Goal: Task Accomplishment & Management: Complete application form

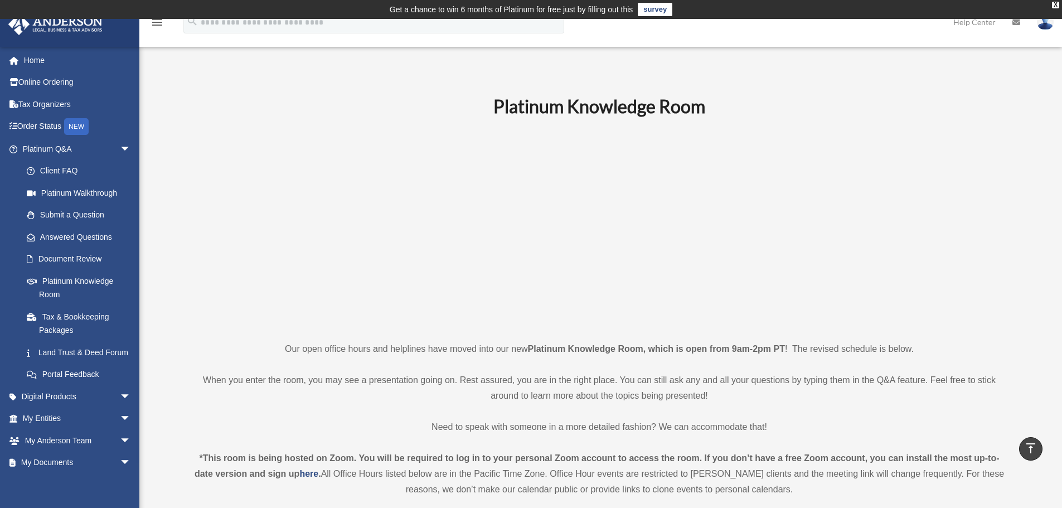
scroll to position [445, 0]
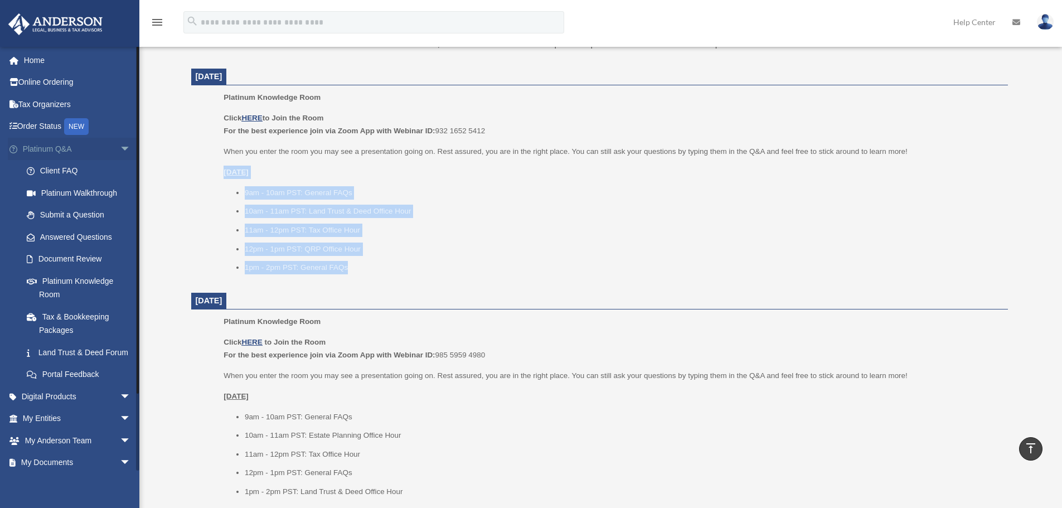
click at [120, 149] on span "arrow_drop_down" at bounding box center [131, 149] width 22 height 23
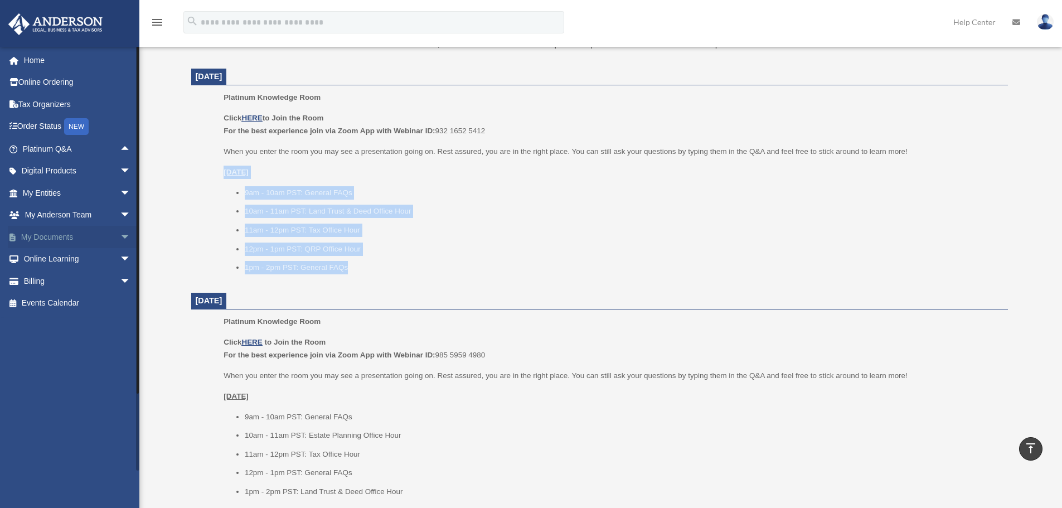
click at [120, 237] on span "arrow_drop_down" at bounding box center [131, 237] width 22 height 23
click at [51, 304] on link "Forms Library" at bounding box center [82, 303] width 132 height 22
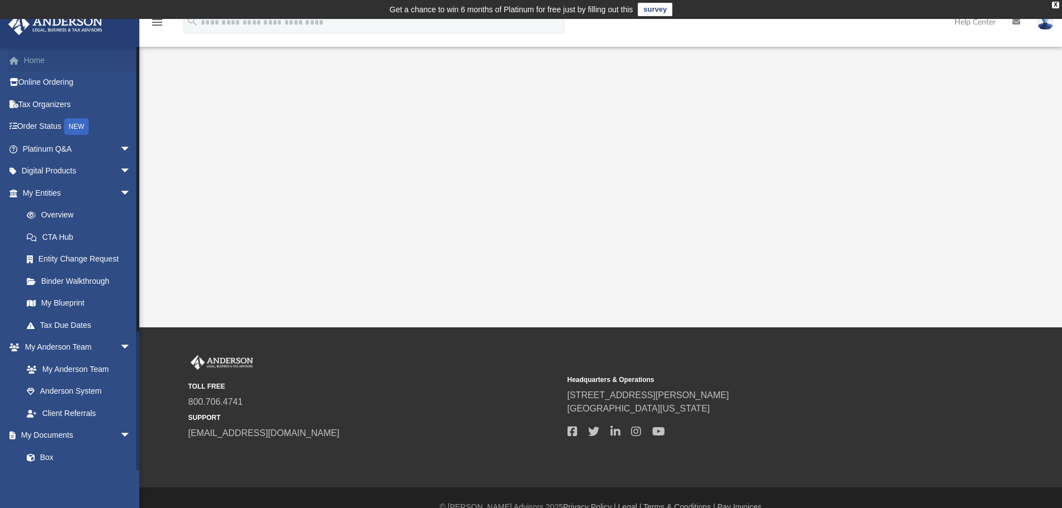
click at [29, 62] on link "Home" at bounding box center [78, 60] width 140 height 22
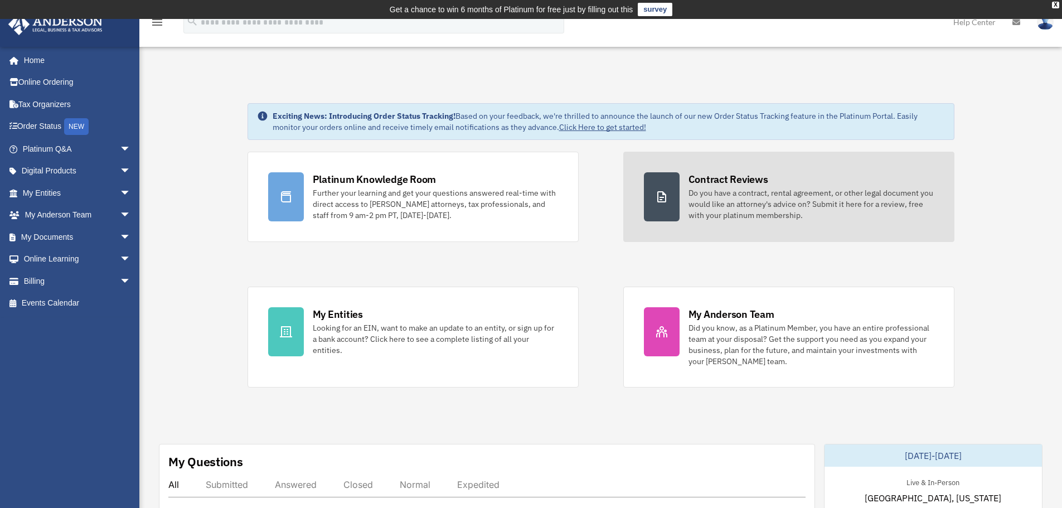
click at [731, 205] on div "Do you have a contract, rental agreement, or other legal document you would lik…" at bounding box center [810, 203] width 245 height 33
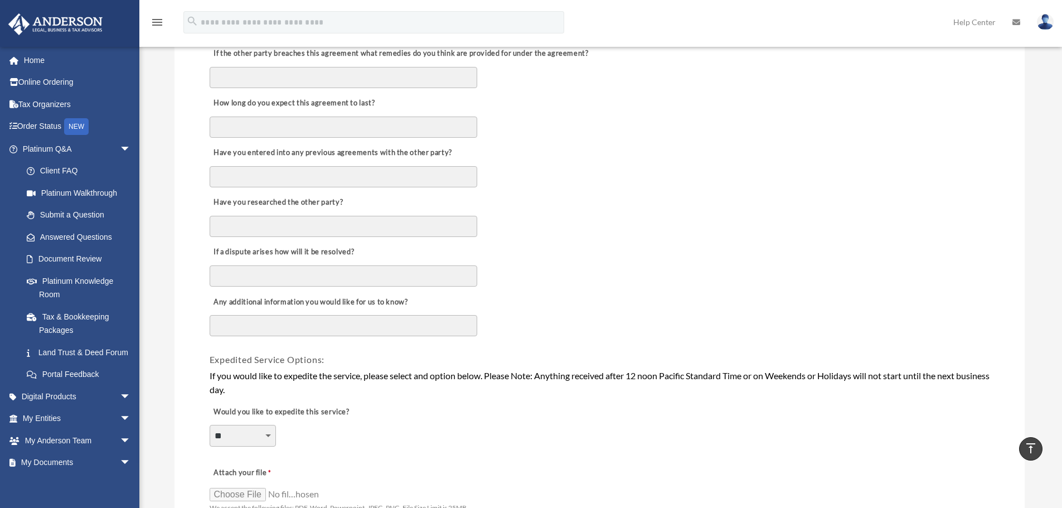
scroll to position [630, 0]
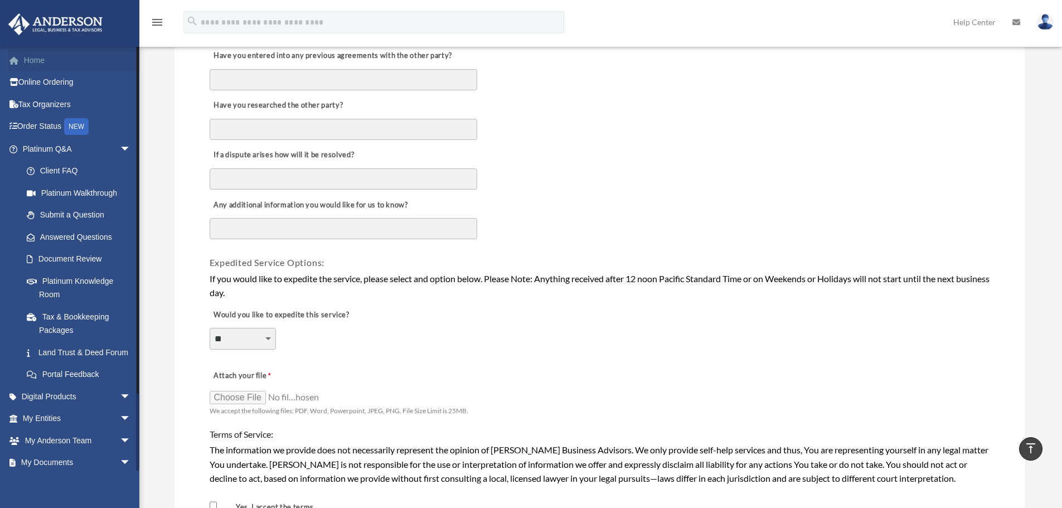
click at [58, 65] on link "Home" at bounding box center [78, 60] width 140 height 22
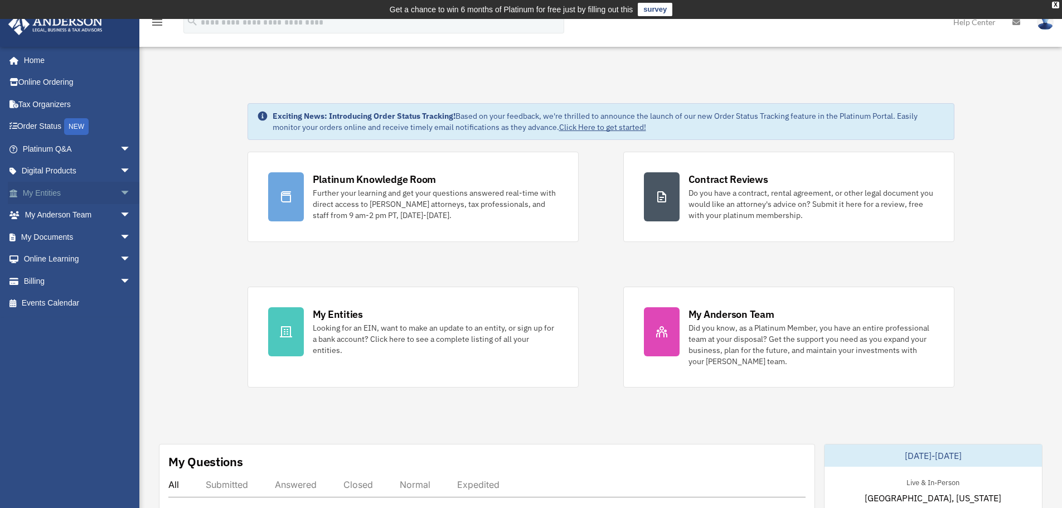
click at [120, 193] on span "arrow_drop_down" at bounding box center [131, 193] width 22 height 23
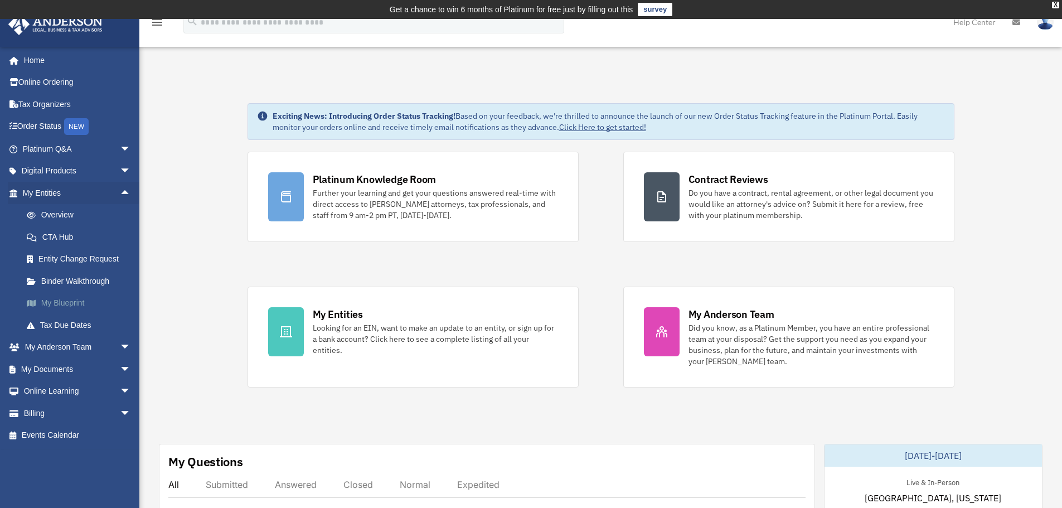
click at [66, 300] on link "My Blueprint" at bounding box center [82, 303] width 132 height 22
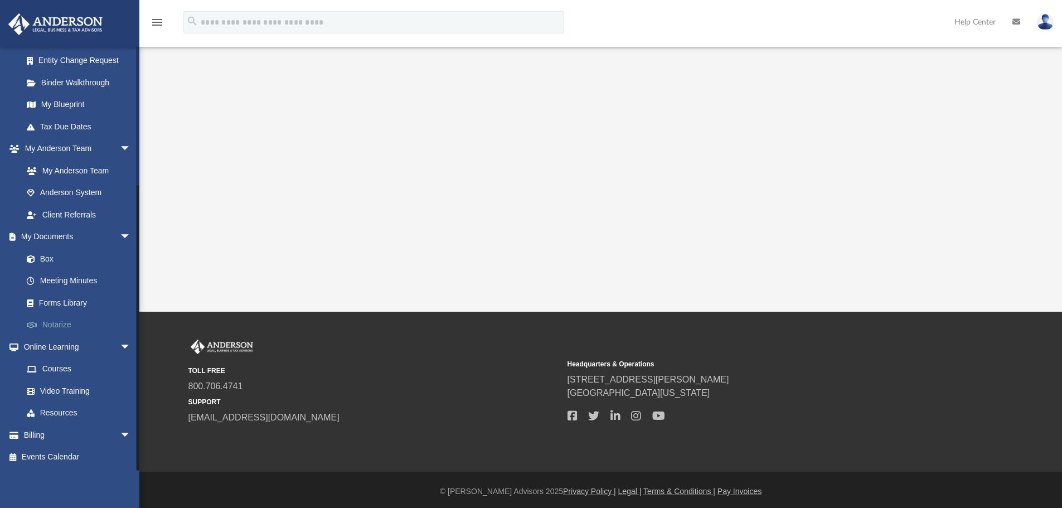
scroll to position [277, 0]
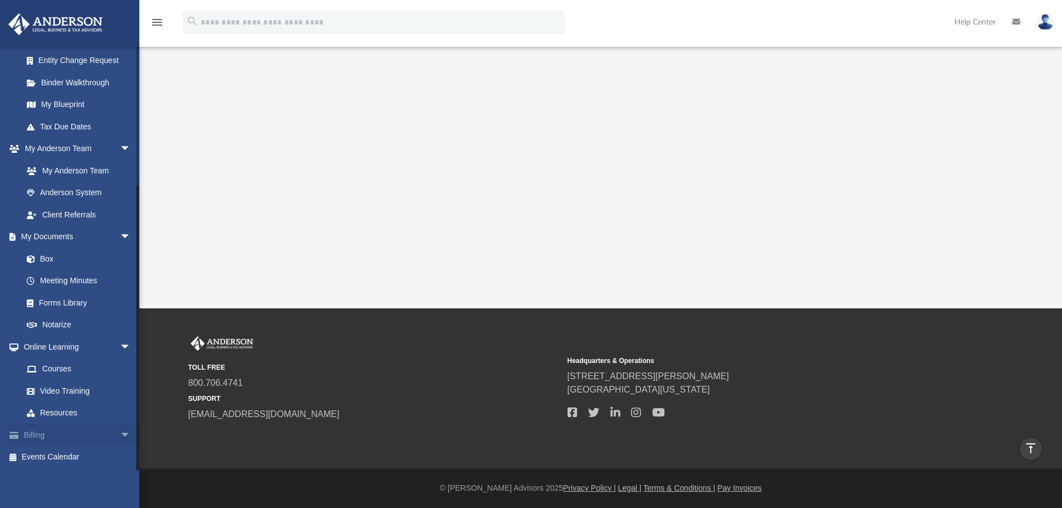
click at [120, 436] on span "arrow_drop_down" at bounding box center [131, 435] width 22 height 23
click at [79, 457] on link "$ Open Invoices" at bounding box center [82, 457] width 132 height 23
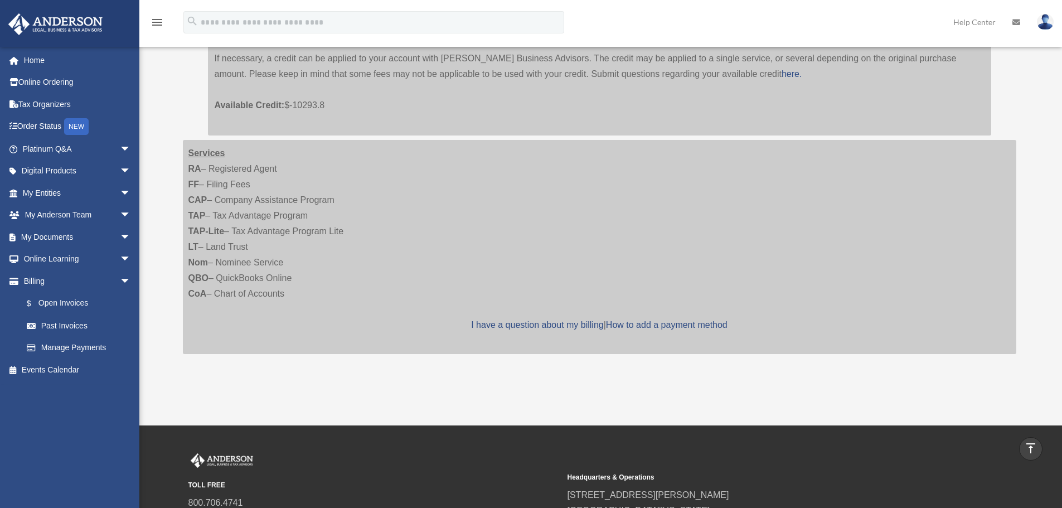
scroll to position [669, 0]
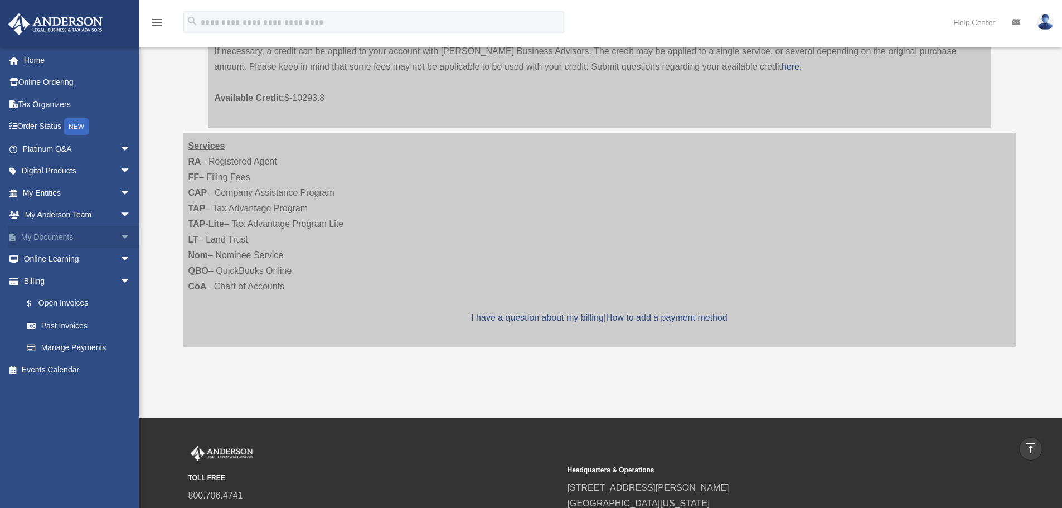
click at [120, 229] on span "arrow_drop_down" at bounding box center [131, 237] width 22 height 23
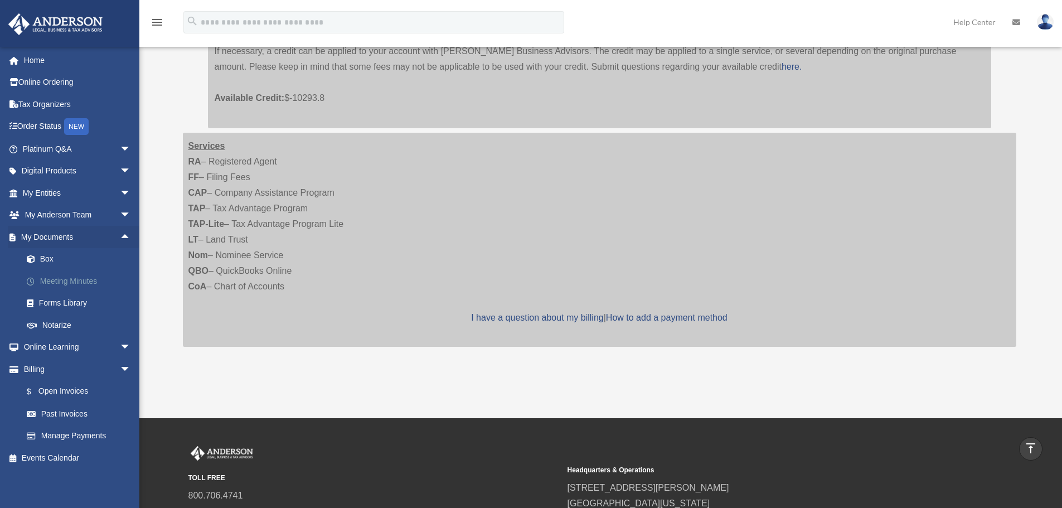
click at [49, 279] on link "Meeting Minutes" at bounding box center [82, 281] width 132 height 22
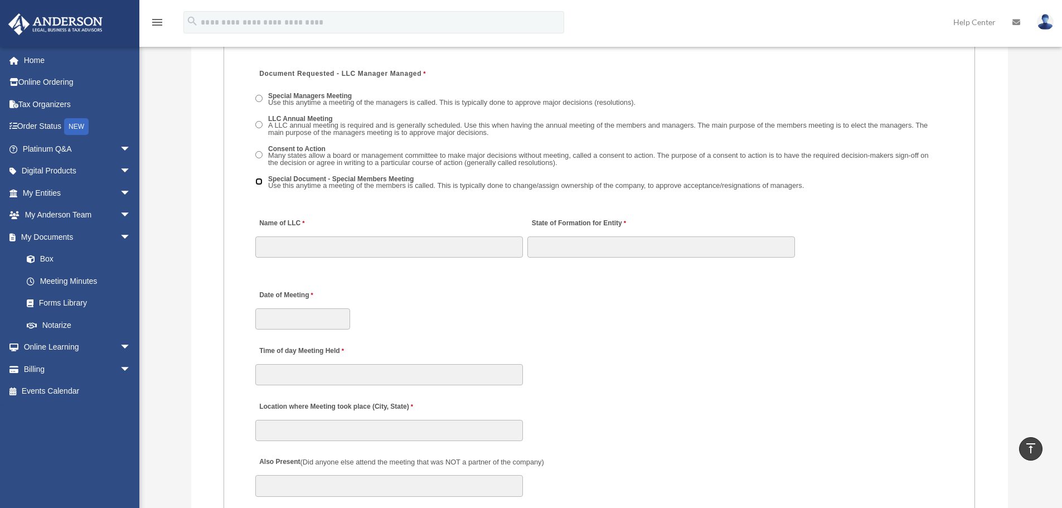
scroll to position [1728, 0]
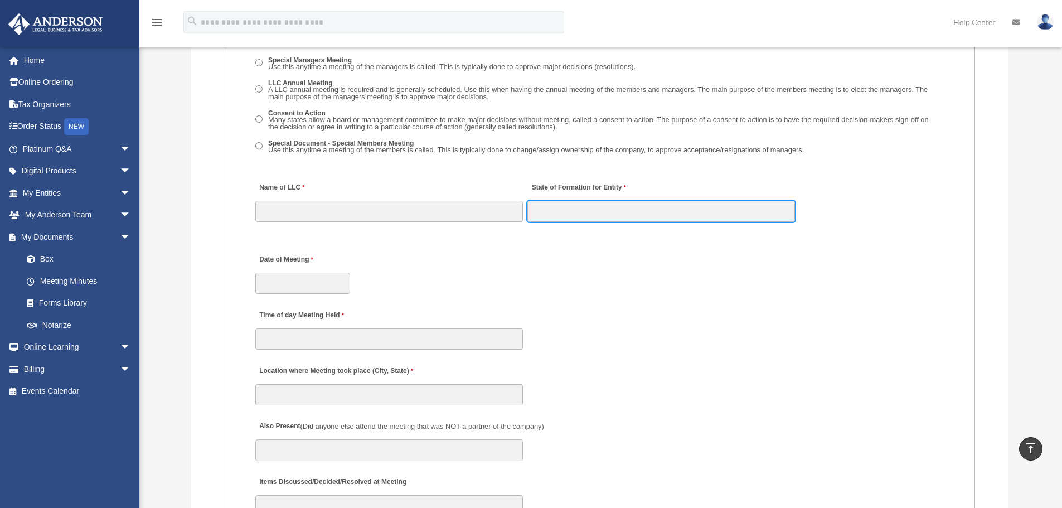
click at [673, 212] on input "State of Formation for Entity" at bounding box center [661, 211] width 268 height 21
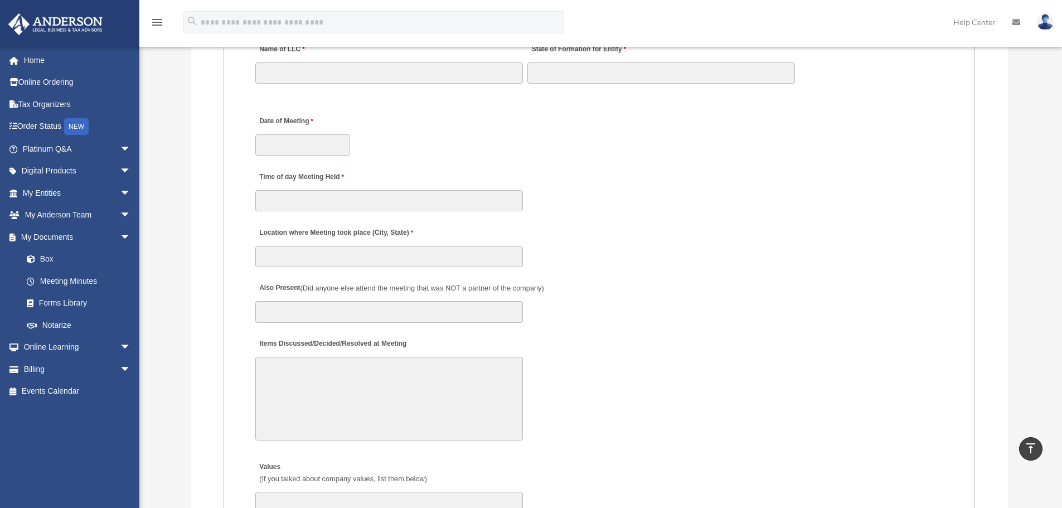
scroll to position [1895, 0]
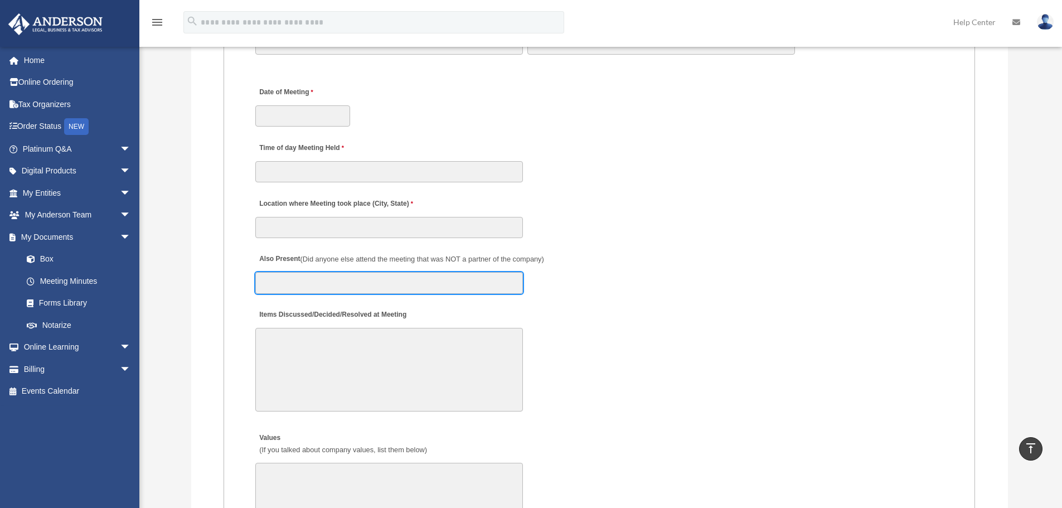
click at [357, 289] on input "Also Present (Did anyone else attend the meeting that was NOT a partner of the …" at bounding box center [389, 282] width 268 height 21
click at [309, 343] on textarea "Items Discussed/Decided/Resolved at Meeting" at bounding box center [389, 370] width 268 height 84
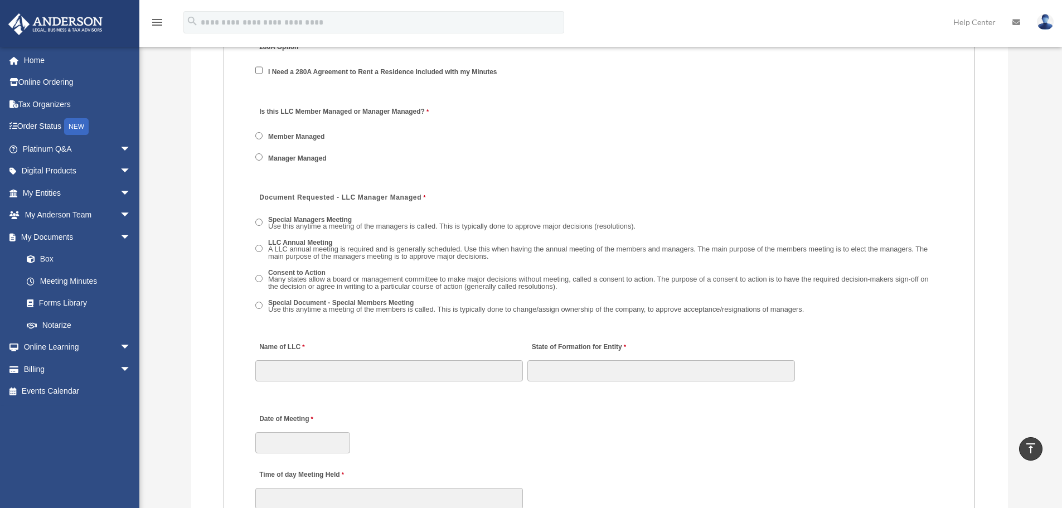
scroll to position [1561, 0]
